Goal: Find specific page/section: Find specific page/section

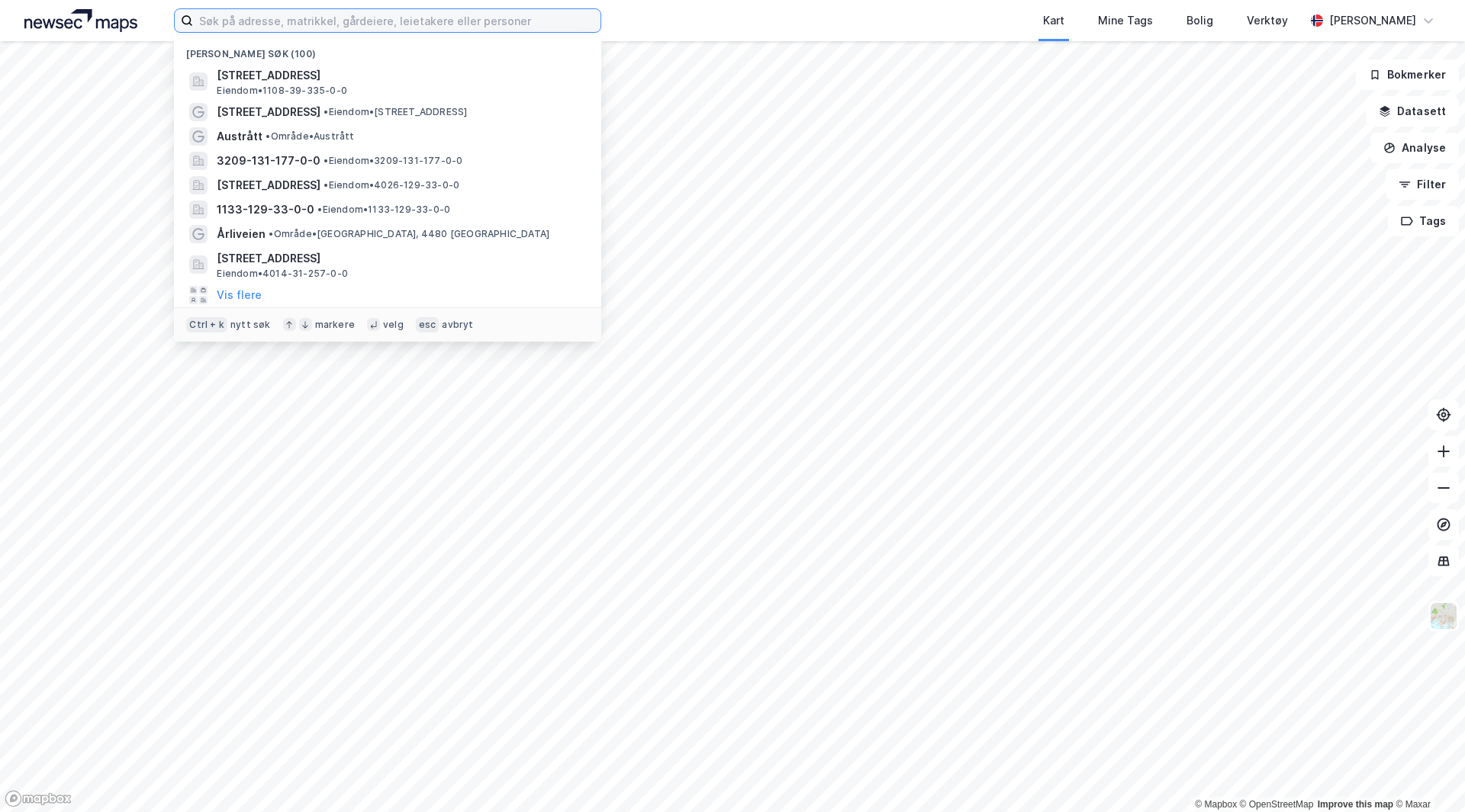
click at [500, 24] on input at bounding box center [397, 20] width 408 height 23
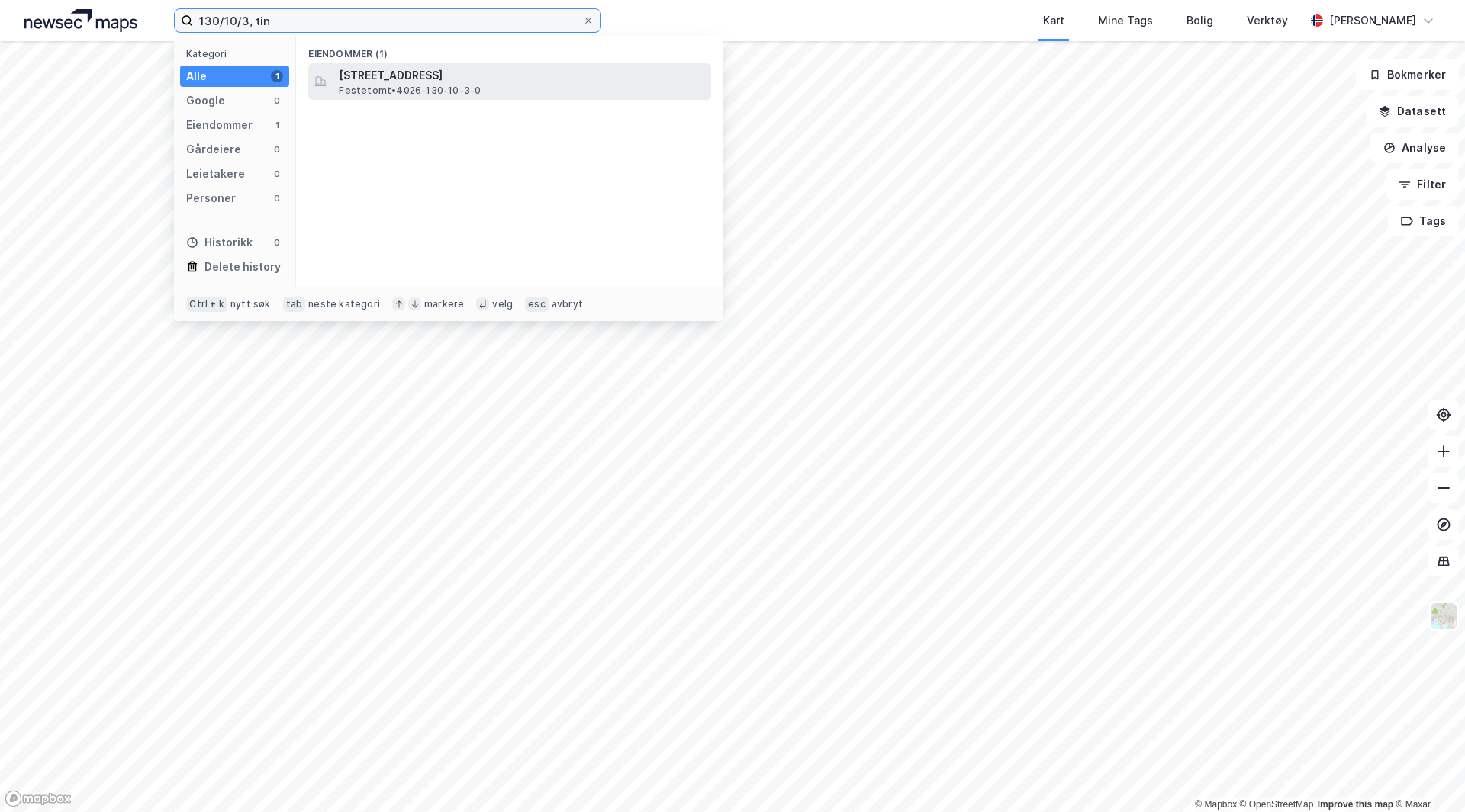
type input "130/10/3, tin"
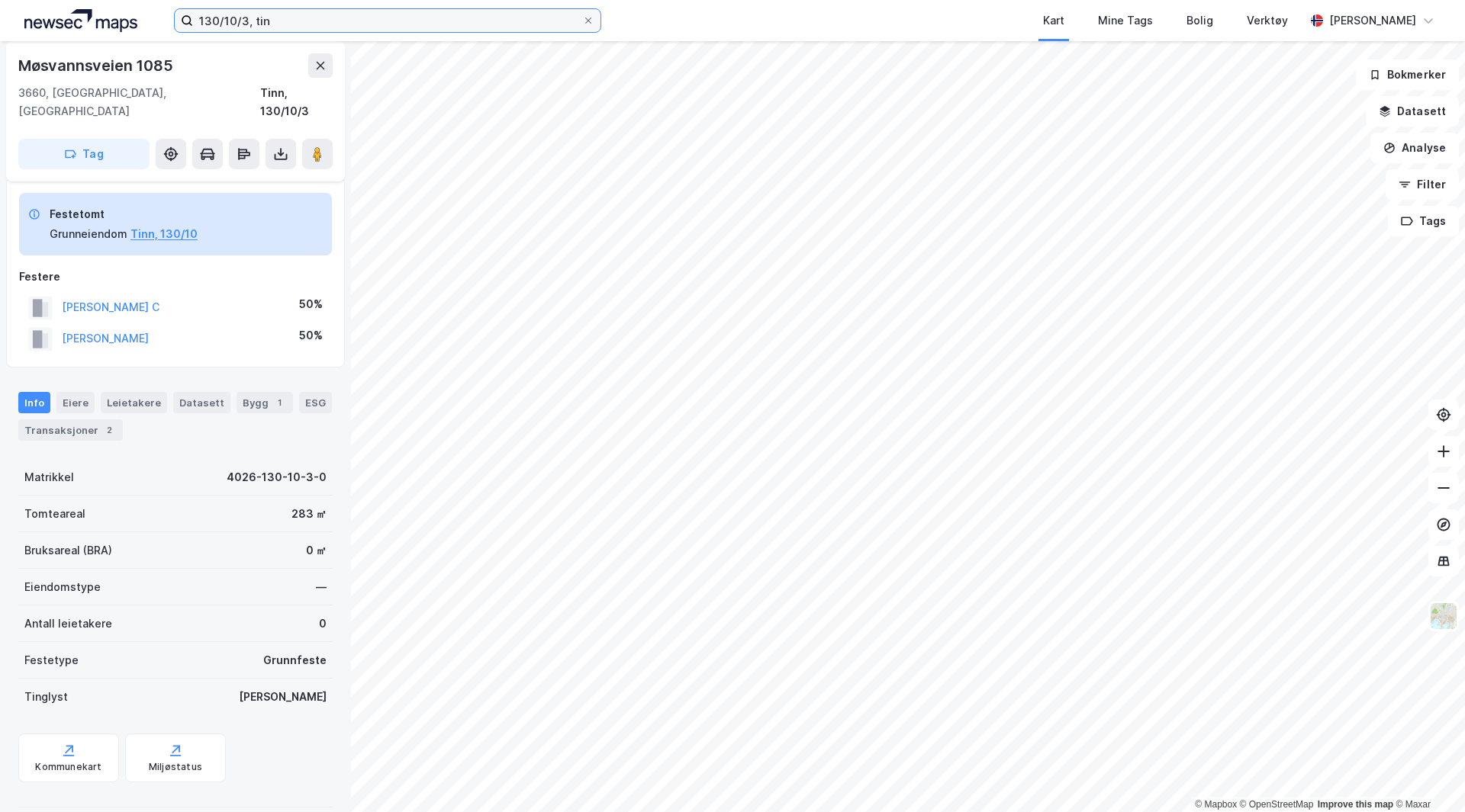
scroll to position [9, 0]
